Goal: Transaction & Acquisition: Purchase product/service

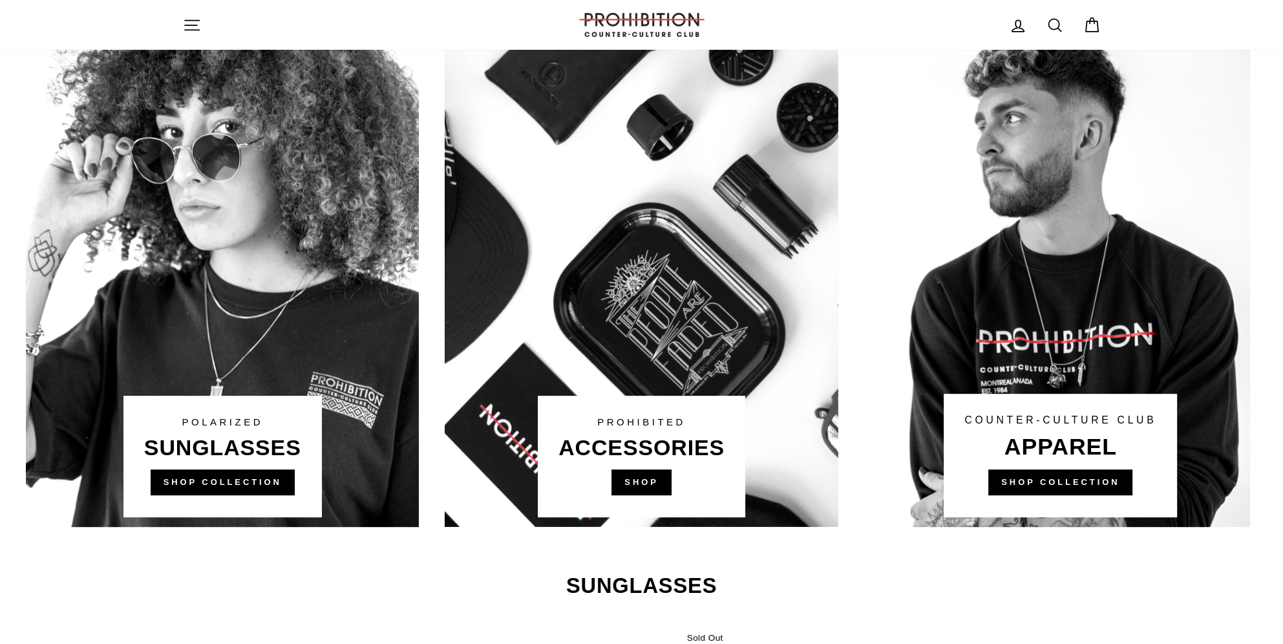
scroll to position [776, 0]
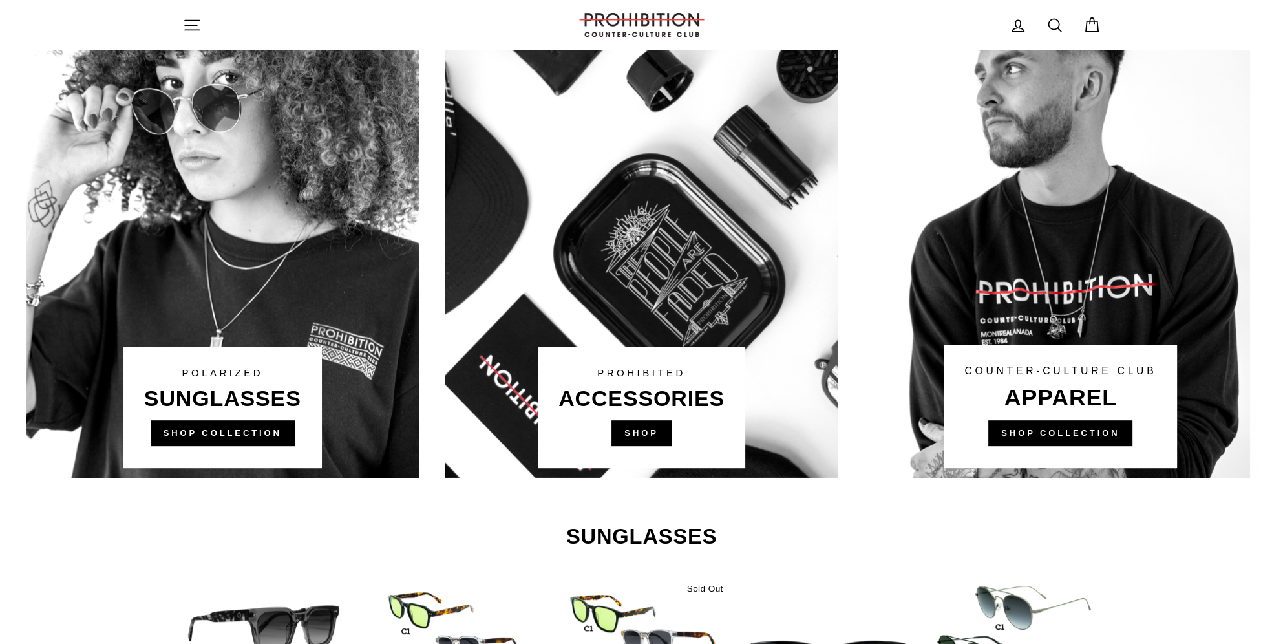
drag, startPoint x: 278, startPoint y: 389, endPoint x: 608, endPoint y: 326, distance: 336.1
click at [277, 389] on link at bounding box center [222, 231] width 393 height 491
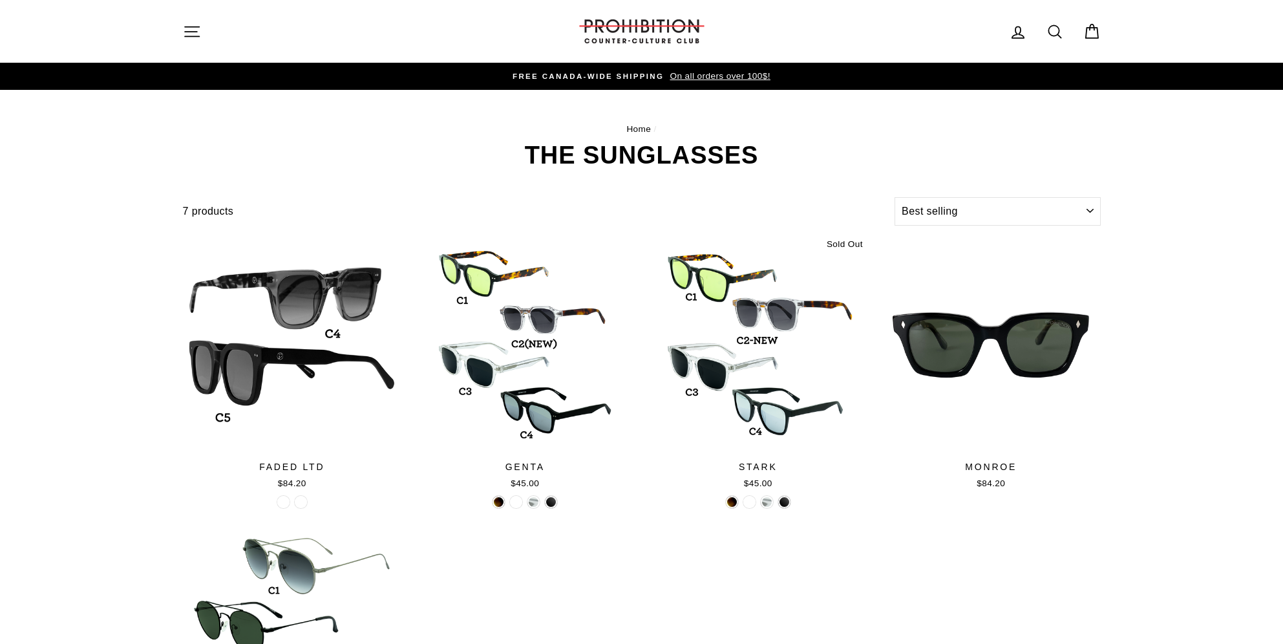
select select "best-selling"
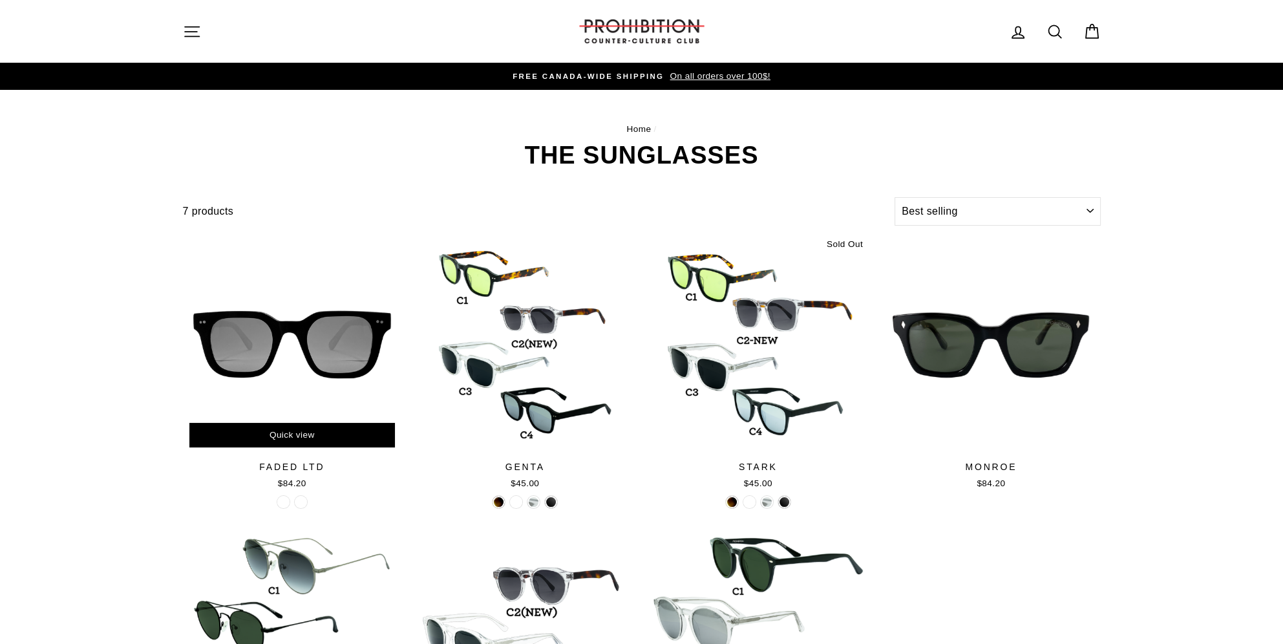
click at [330, 339] on div at bounding box center [292, 344] width 219 height 219
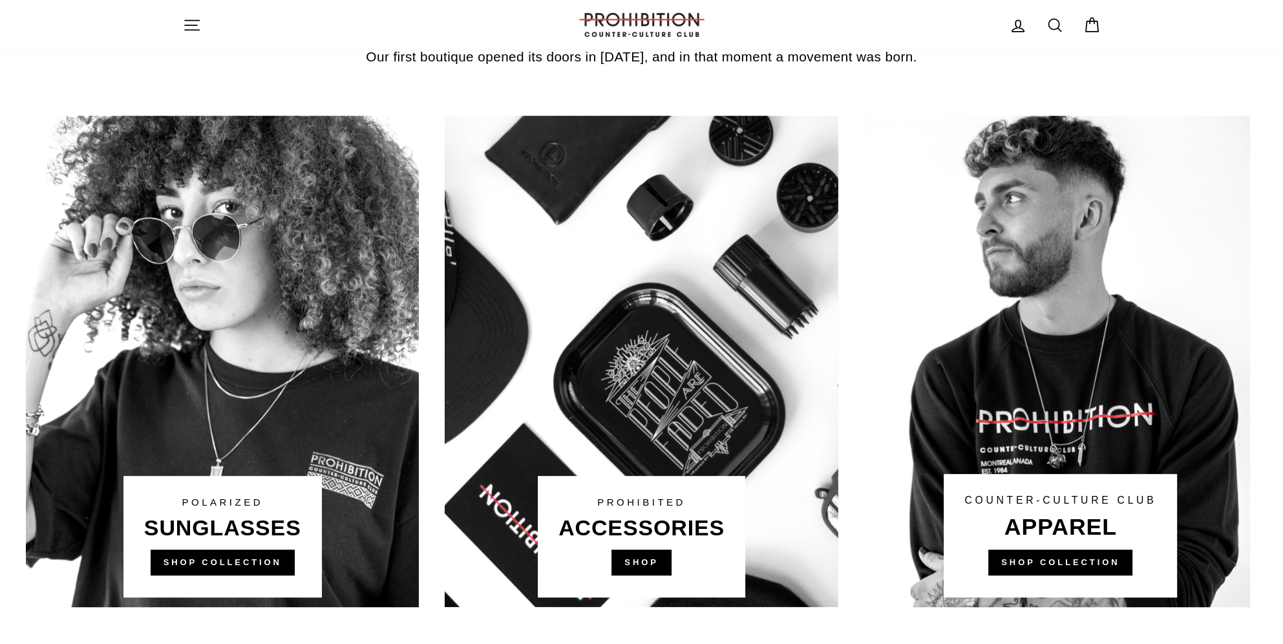
scroll to position [1358, 0]
